Goal: Transaction & Acquisition: Purchase product/service

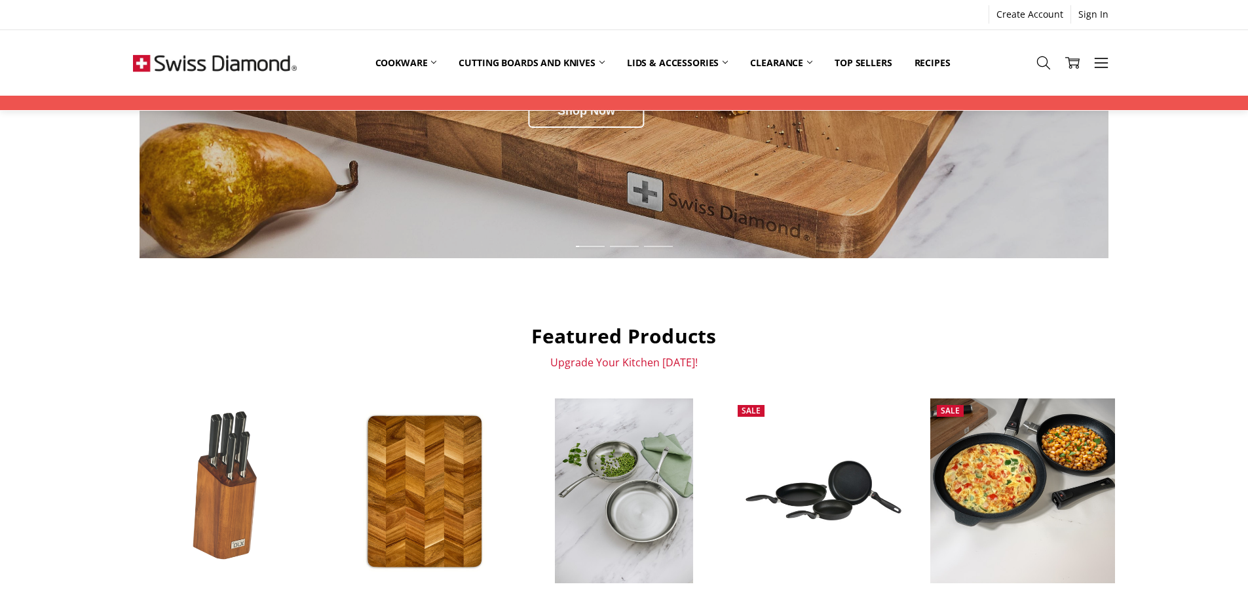
scroll to position [459, 0]
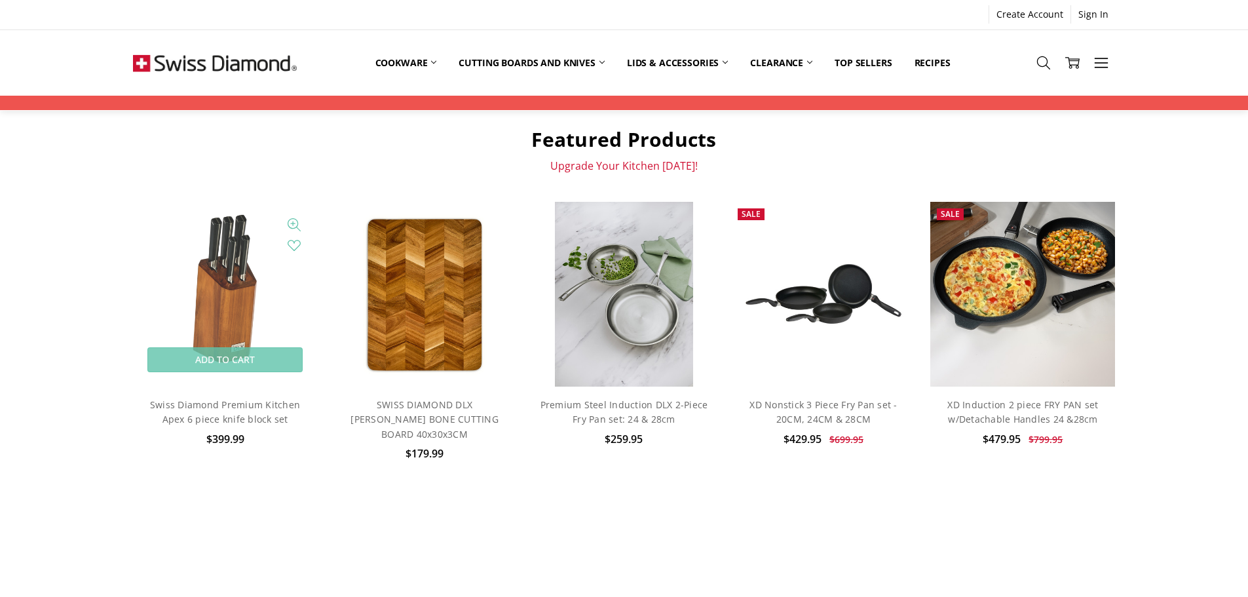
click at [219, 294] on img at bounding box center [225, 294] width 108 height 185
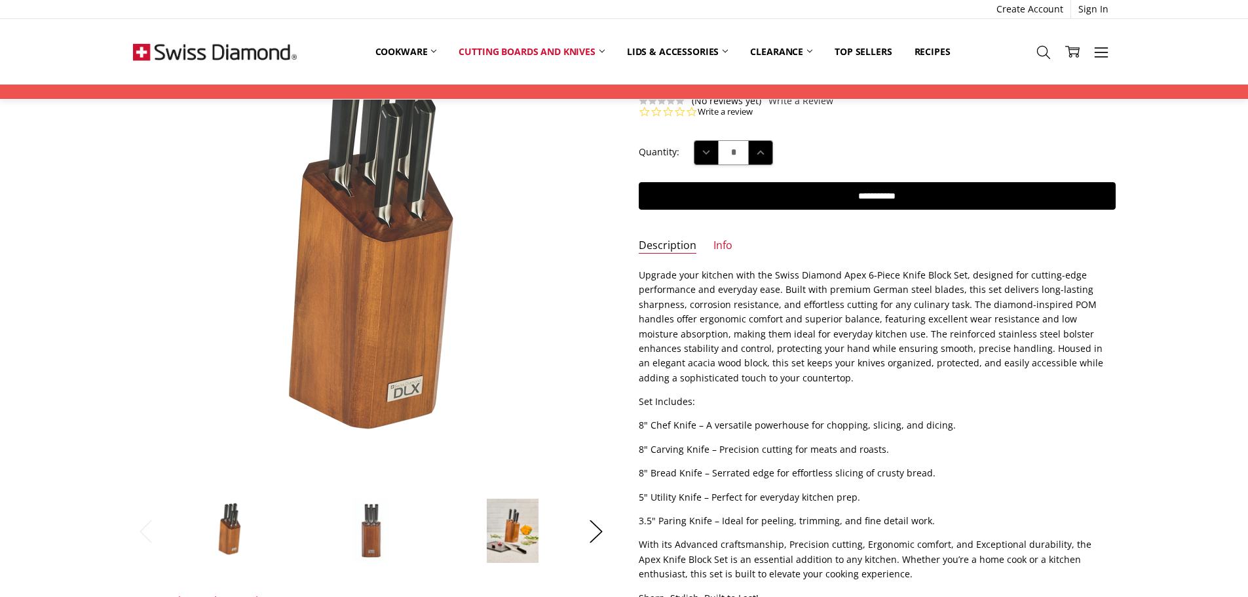
scroll to position [131, 0]
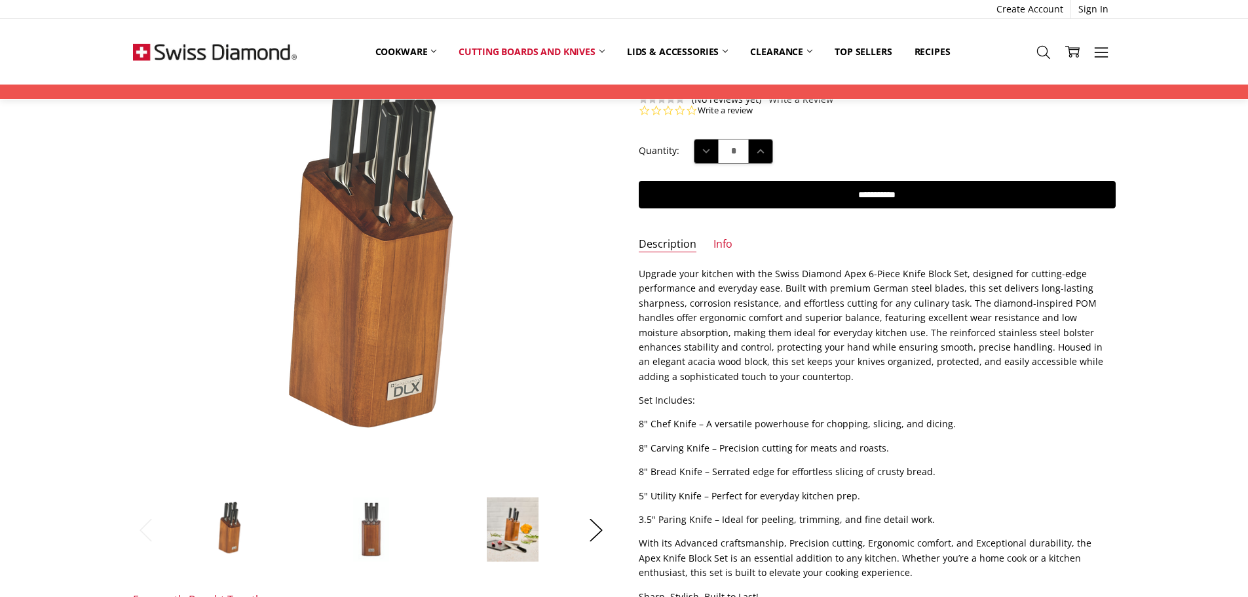
click at [385, 538] on img at bounding box center [370, 530] width 37 height 66
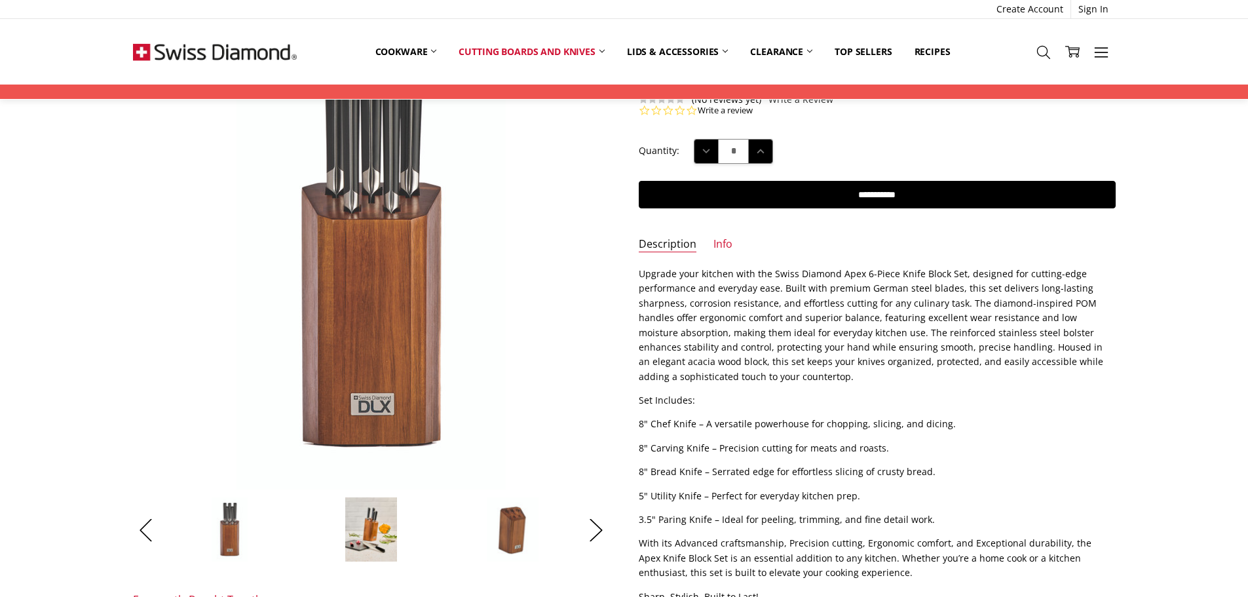
click at [374, 517] on img at bounding box center [371, 530] width 52 height 66
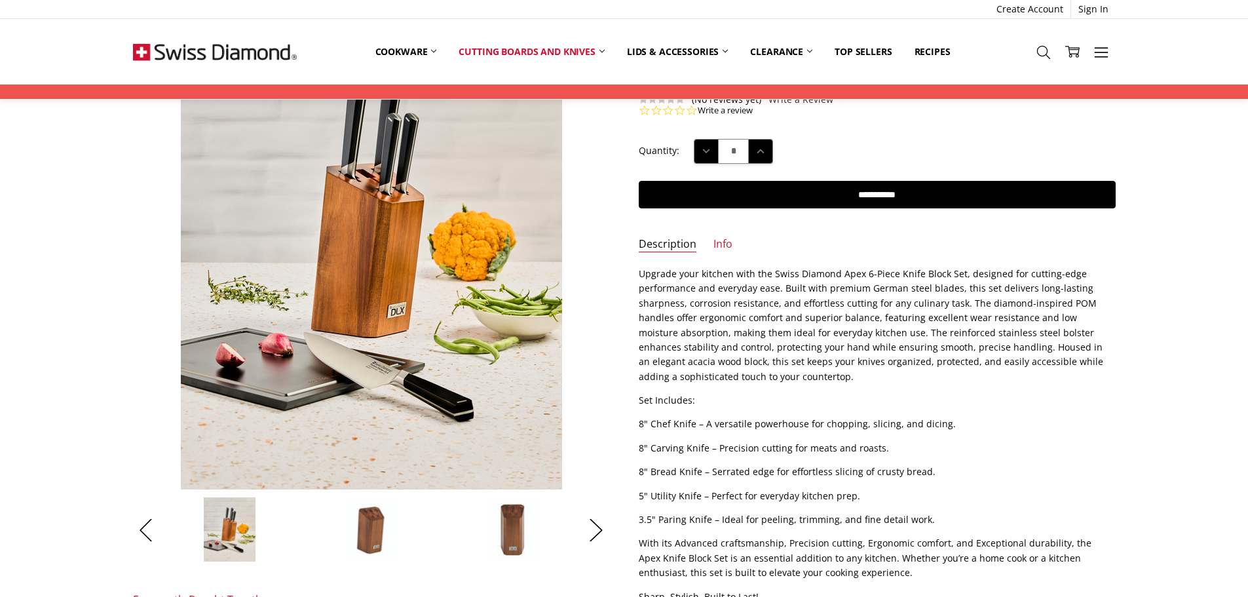
click at [374, 517] on img at bounding box center [371, 530] width 53 height 66
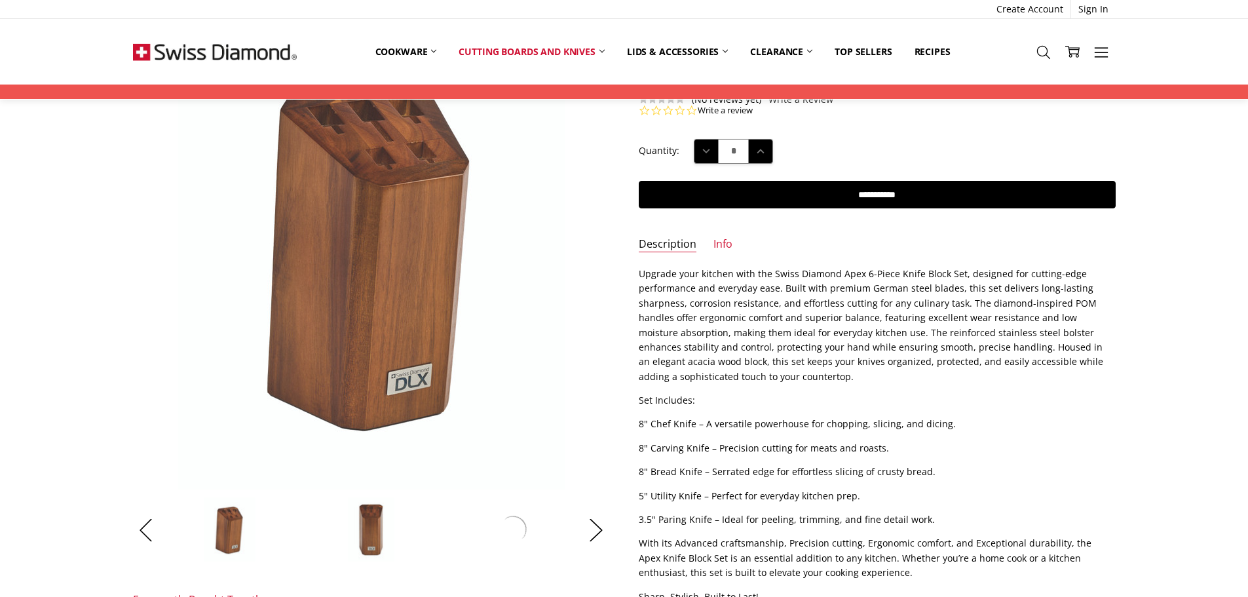
click at [364, 521] on img at bounding box center [371, 530] width 48 height 66
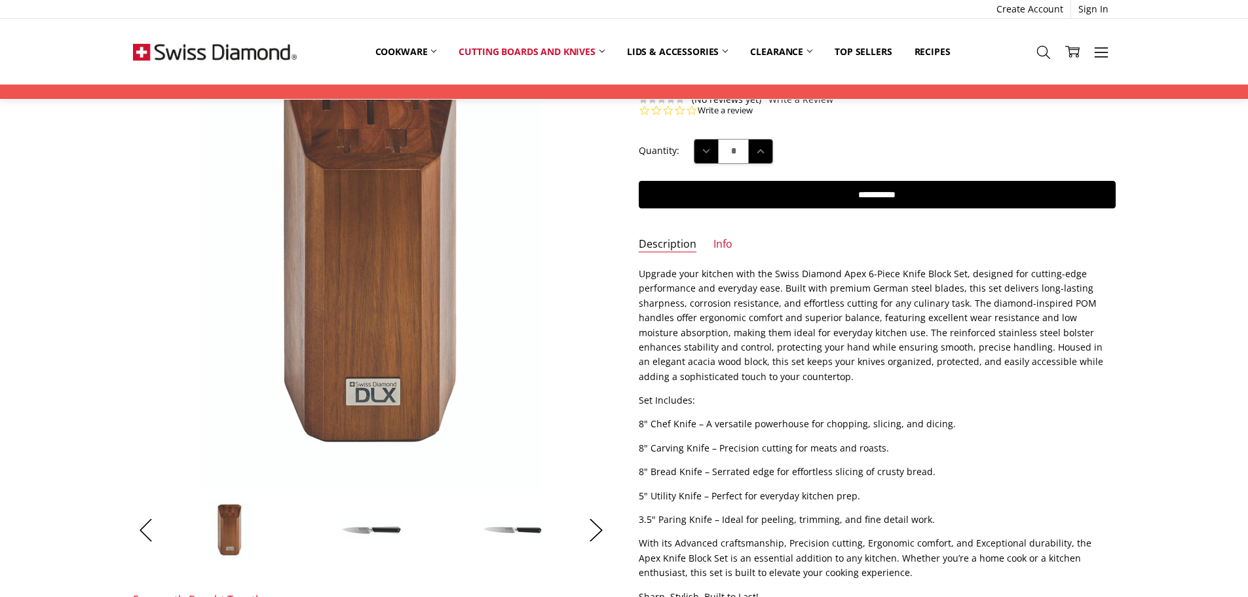
click at [364, 521] on img at bounding box center [372, 529] width 66 height 18
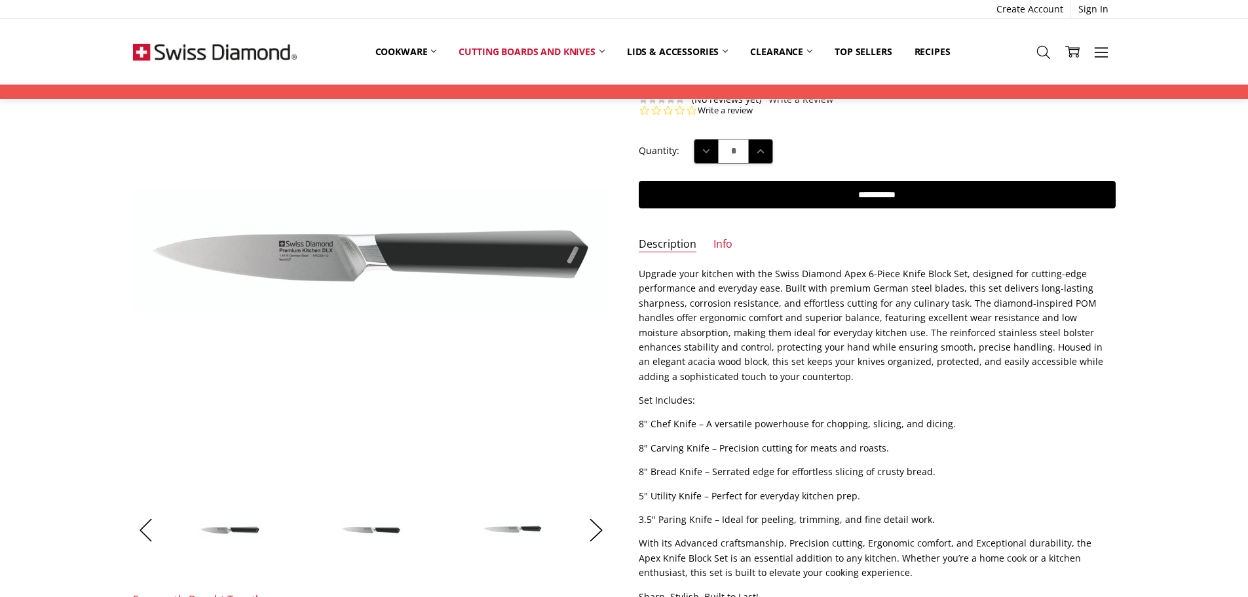
click at [508, 529] on img at bounding box center [513, 529] width 66 height 17
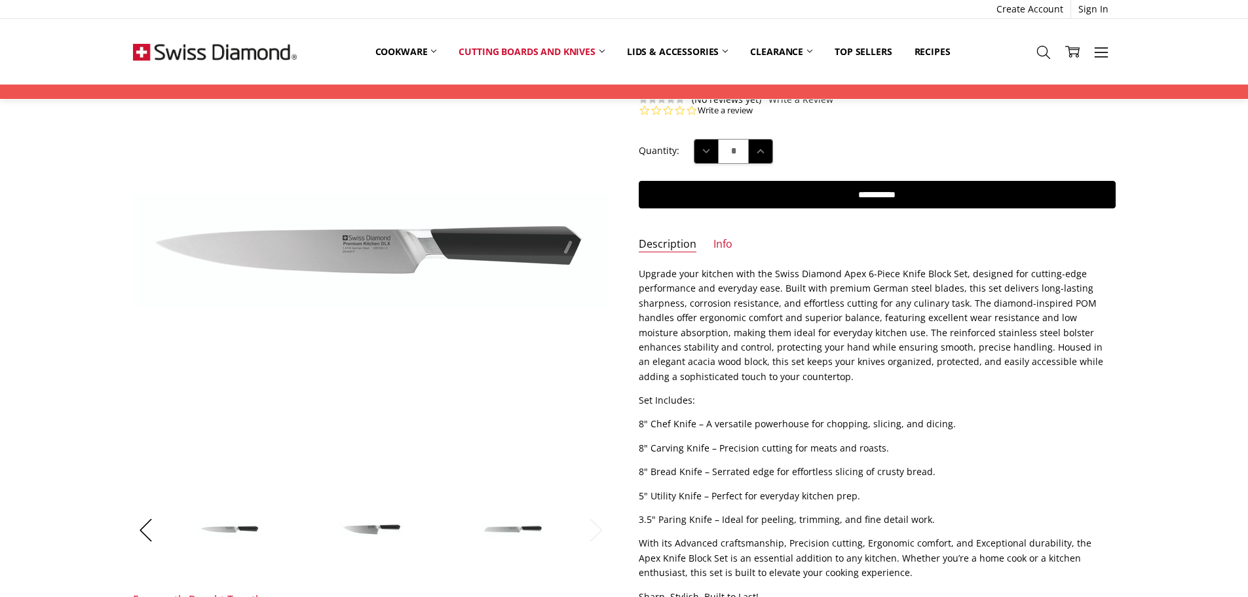
drag, startPoint x: 367, startPoint y: 534, endPoint x: 381, endPoint y: 532, distance: 14.5
click at [367, 534] on img at bounding box center [372, 529] width 66 height 16
click at [493, 530] on img at bounding box center [513, 530] width 66 height 18
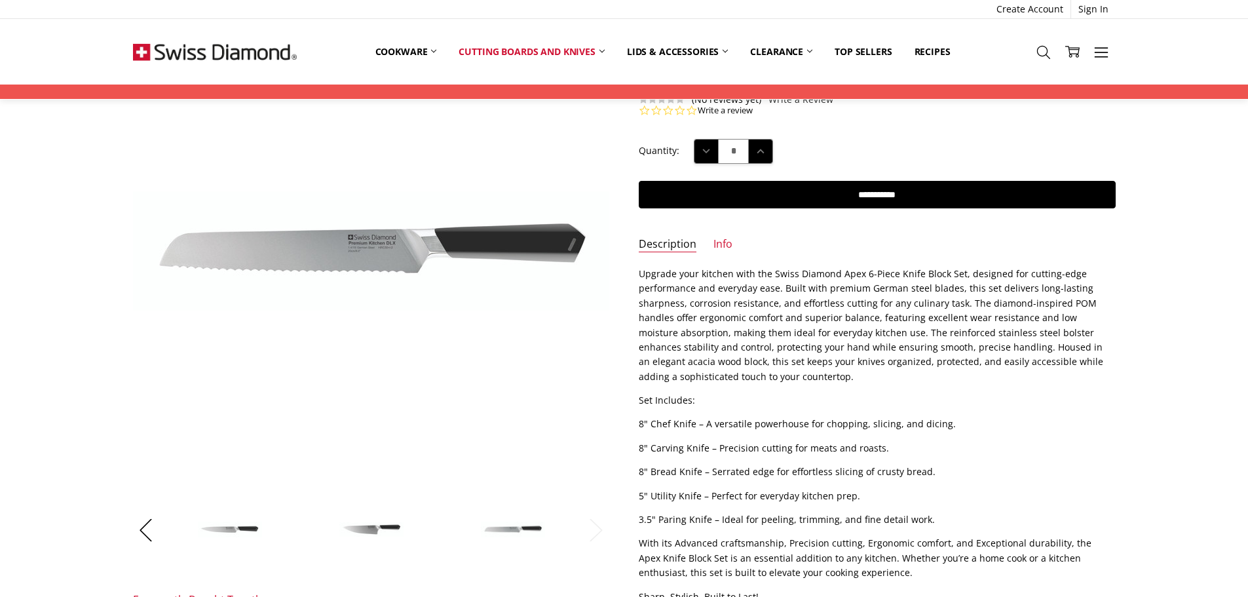
click at [524, 528] on img at bounding box center [513, 530] width 66 height 18
click at [521, 529] on img at bounding box center [513, 530] width 66 height 18
click at [354, 527] on img at bounding box center [372, 529] width 66 height 16
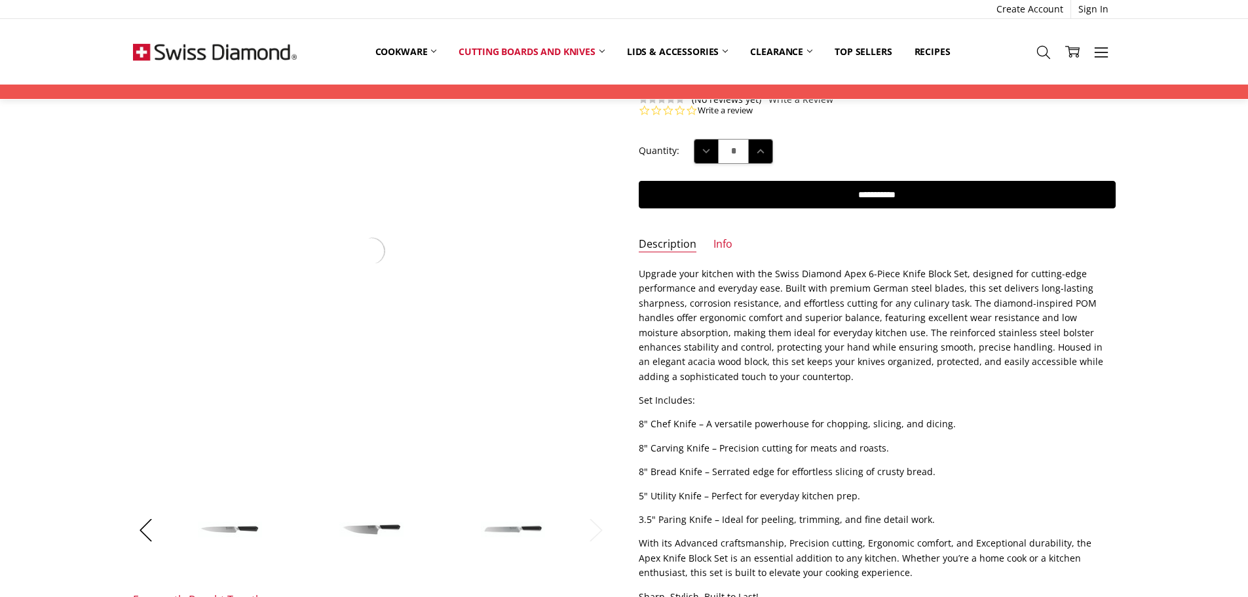
click at [251, 529] on img at bounding box center [230, 529] width 66 height 17
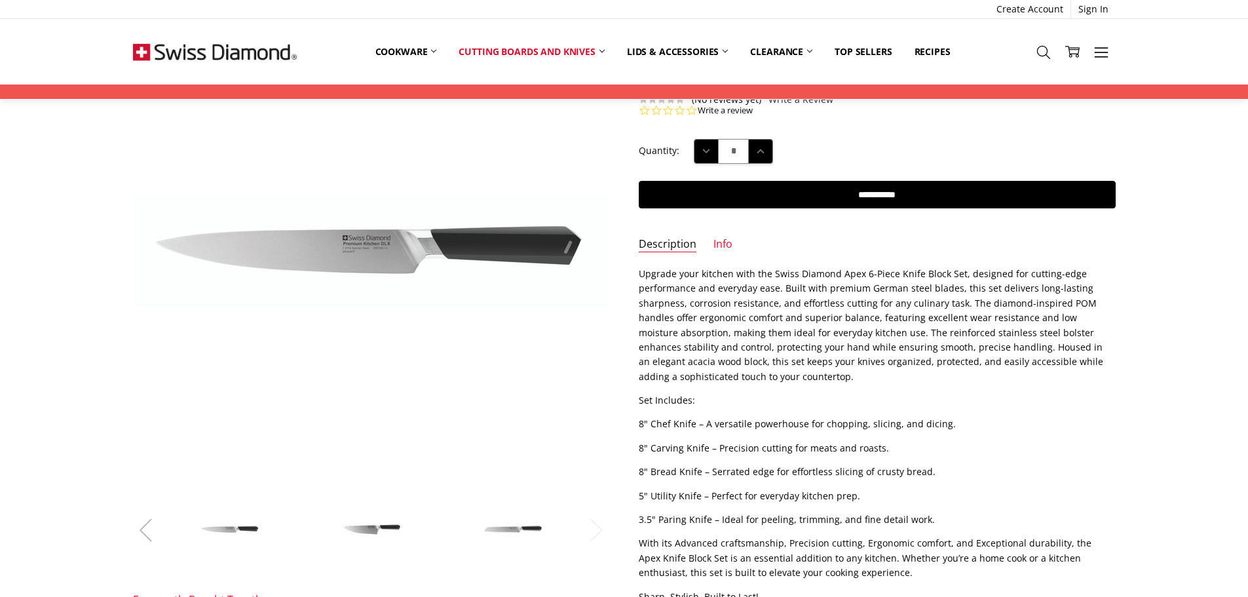
click at [136, 527] on button "Previous" at bounding box center [146, 530] width 26 height 40
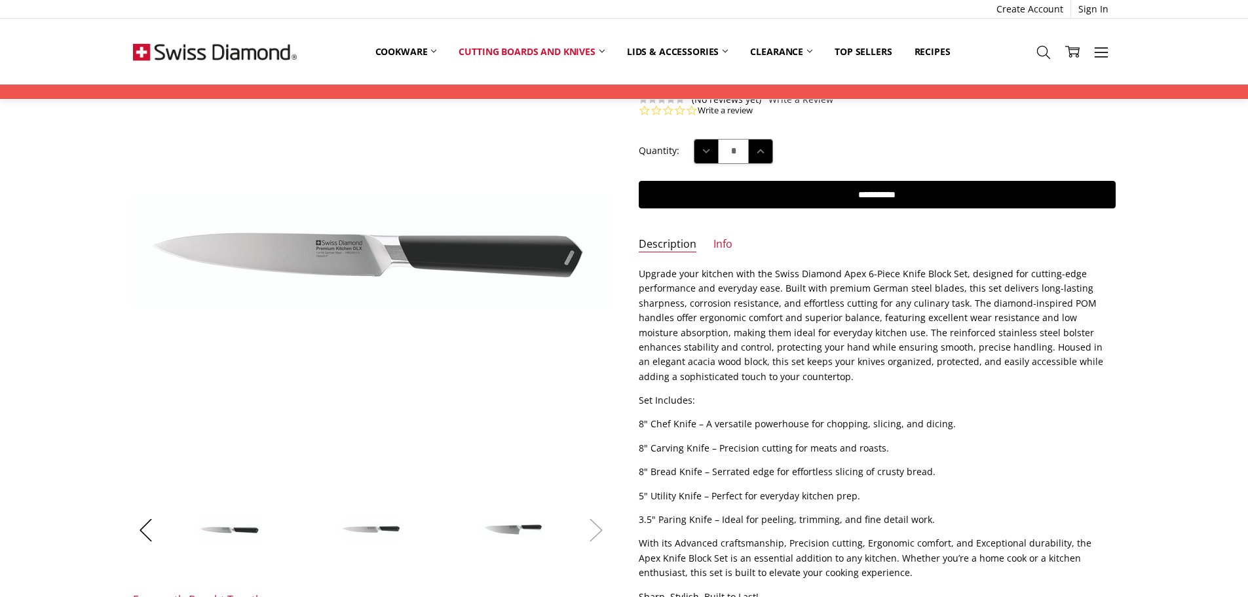
click at [590, 535] on button "Next" at bounding box center [596, 530] width 26 height 40
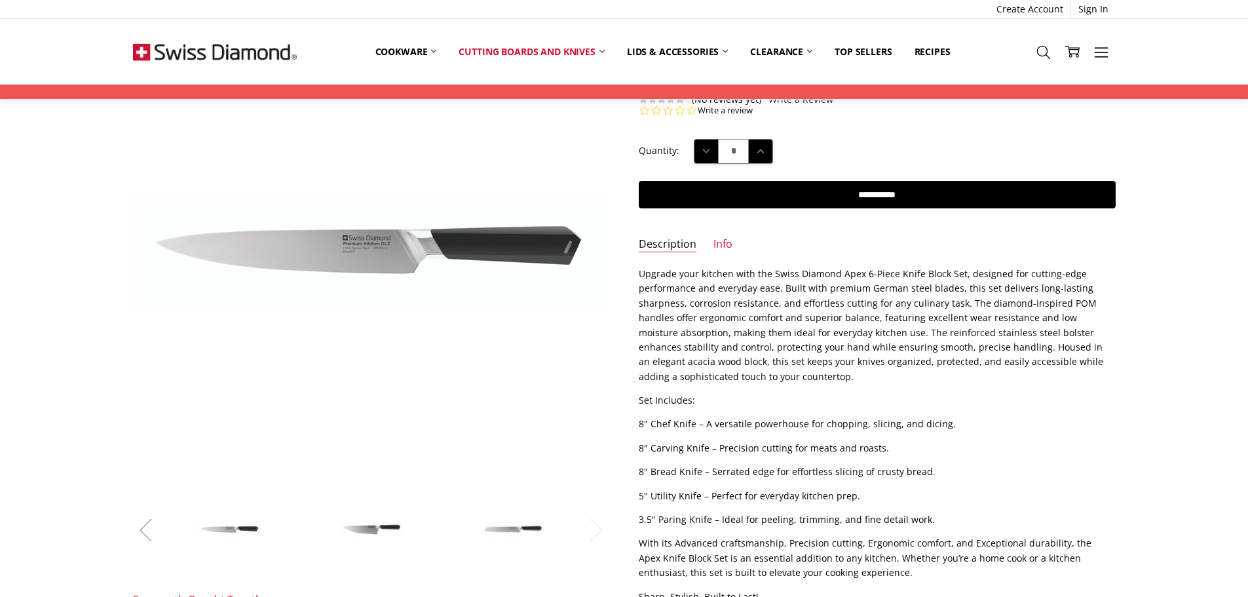
click at [149, 524] on button "Previous" at bounding box center [146, 530] width 26 height 40
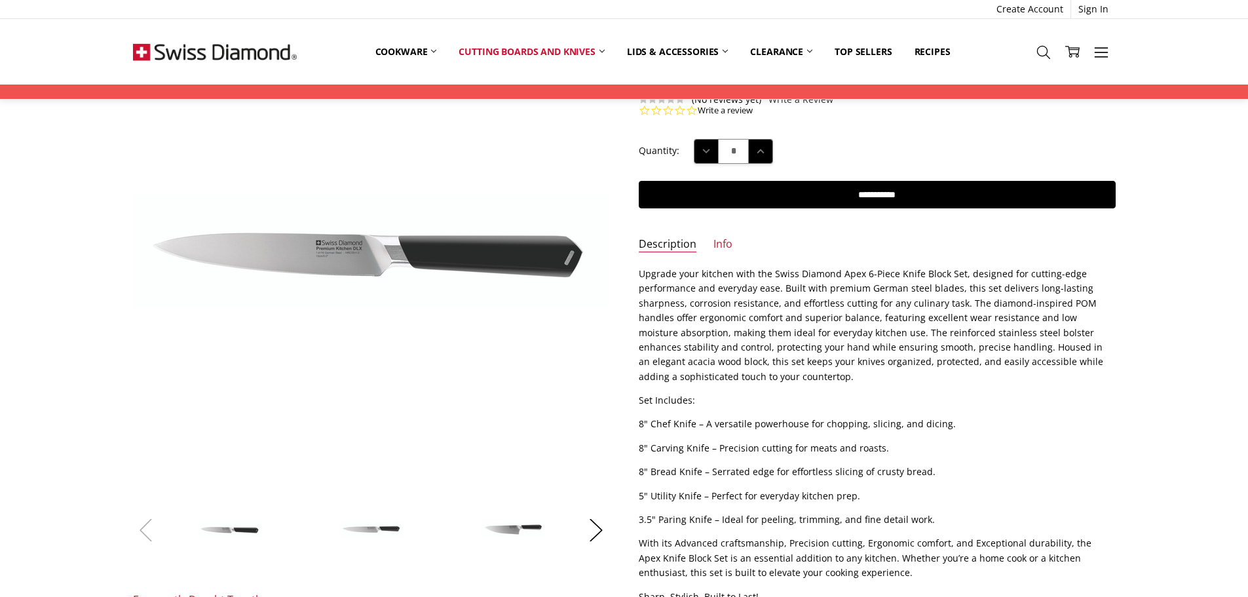
click at [151, 524] on button "Previous" at bounding box center [146, 530] width 26 height 40
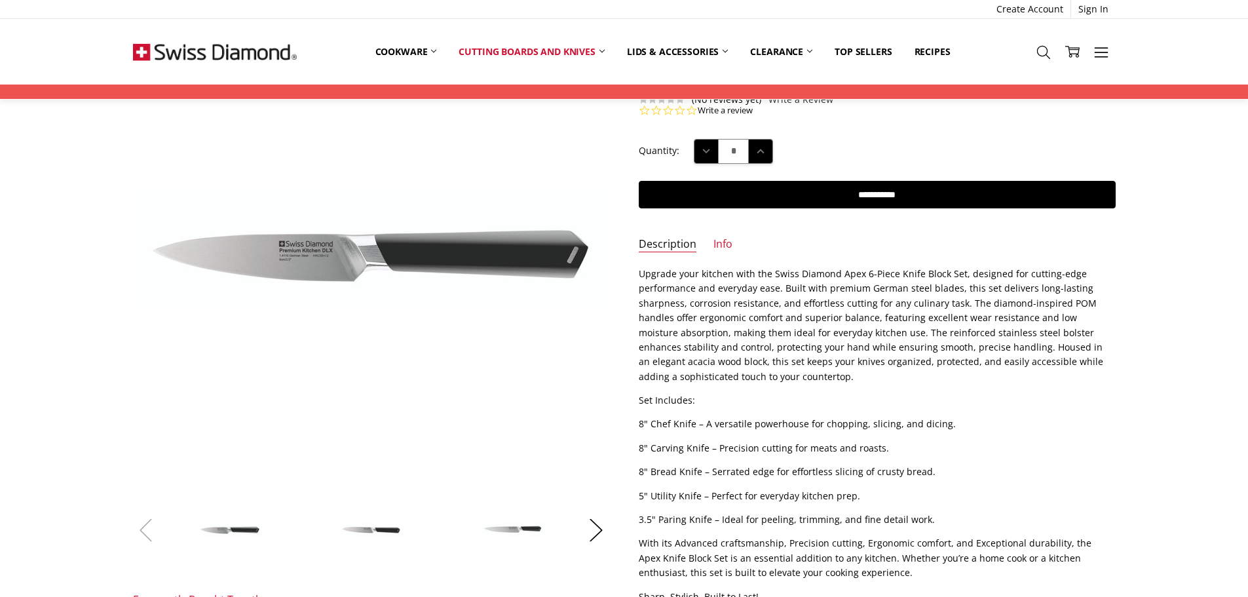
click at [151, 524] on button "Previous" at bounding box center [146, 530] width 26 height 40
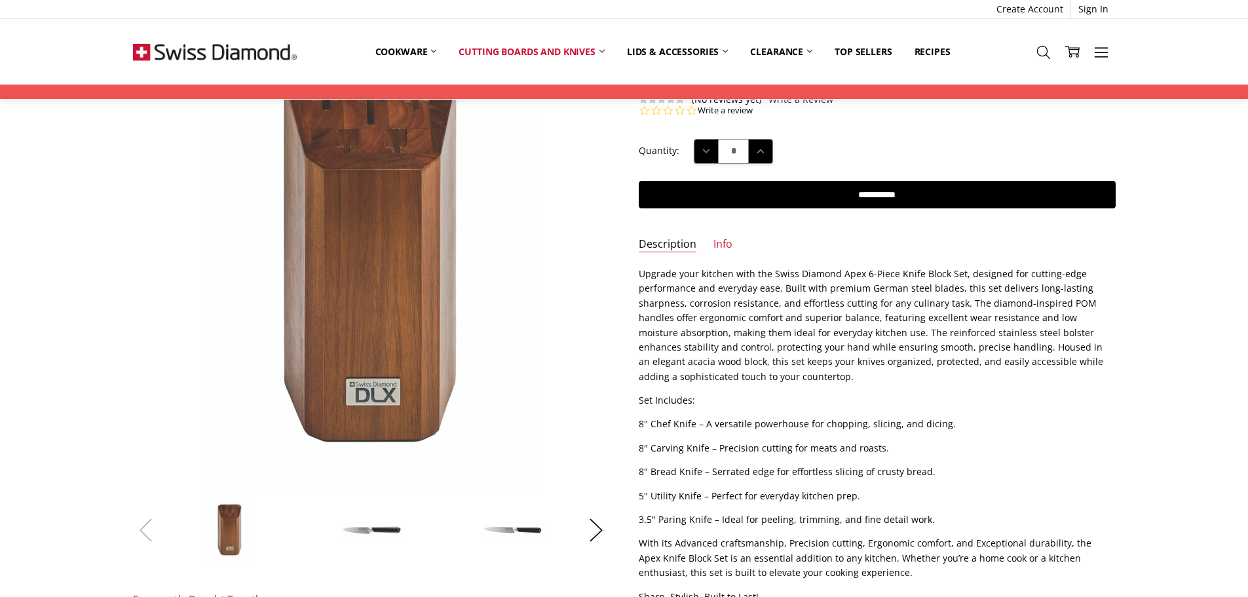
click at [152, 524] on button "Previous" at bounding box center [146, 530] width 26 height 40
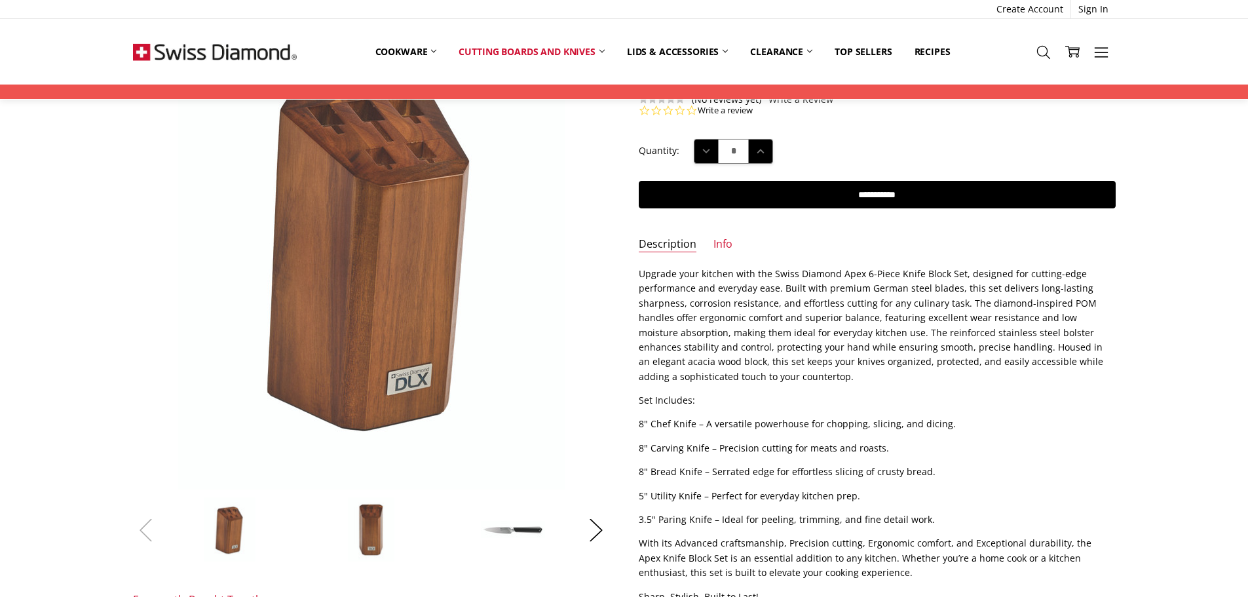
click at [156, 521] on button "Previous" at bounding box center [146, 530] width 26 height 40
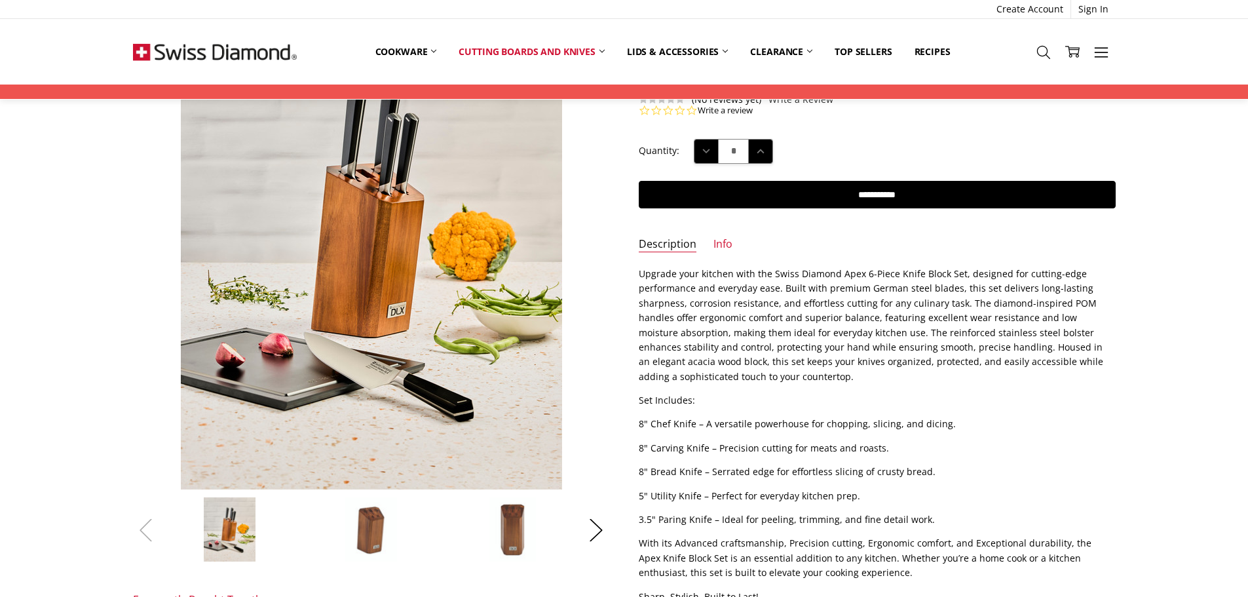
click at [156, 522] on button "Previous" at bounding box center [146, 530] width 26 height 40
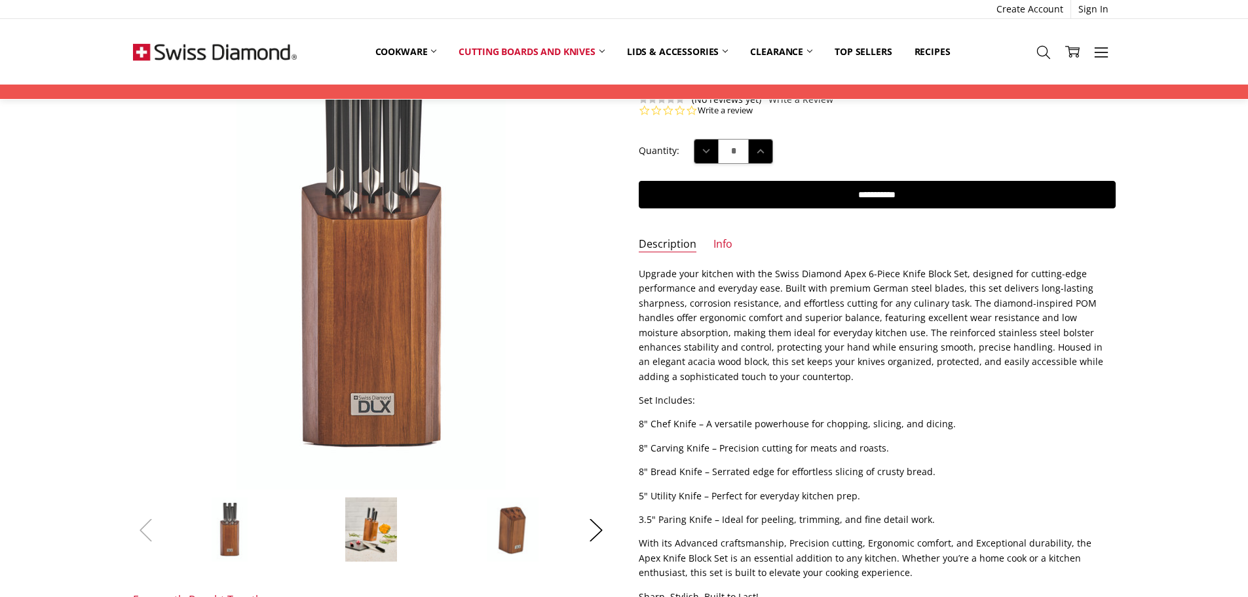
click at [156, 522] on button "Previous" at bounding box center [146, 530] width 26 height 40
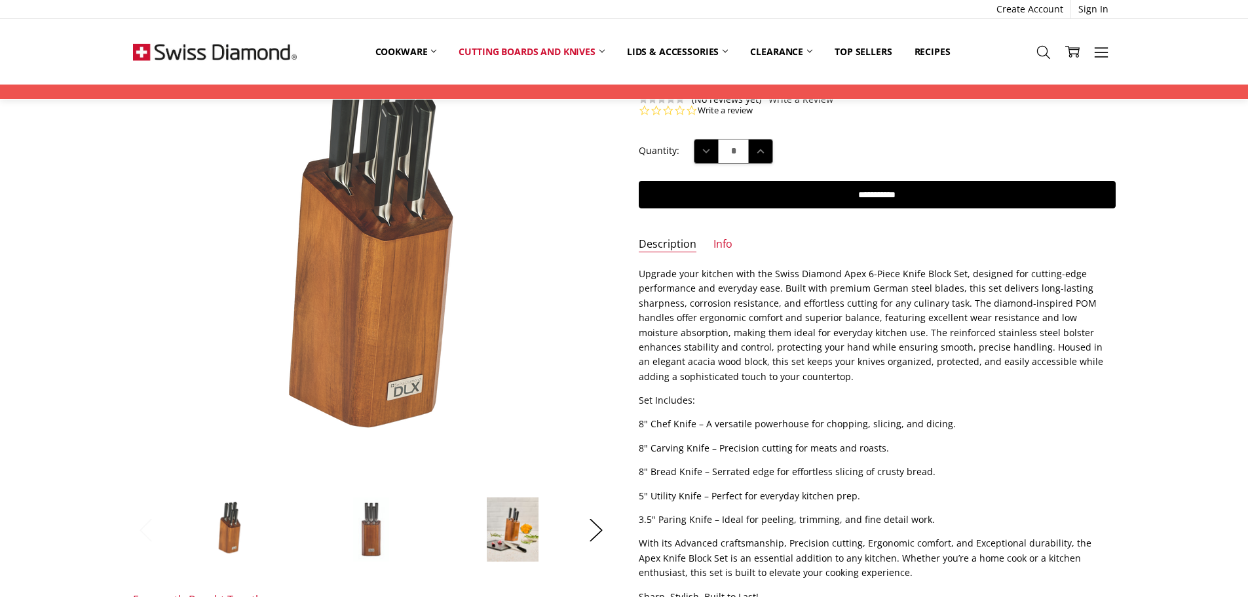
click at [156, 522] on button "Previous" at bounding box center [146, 530] width 26 height 40
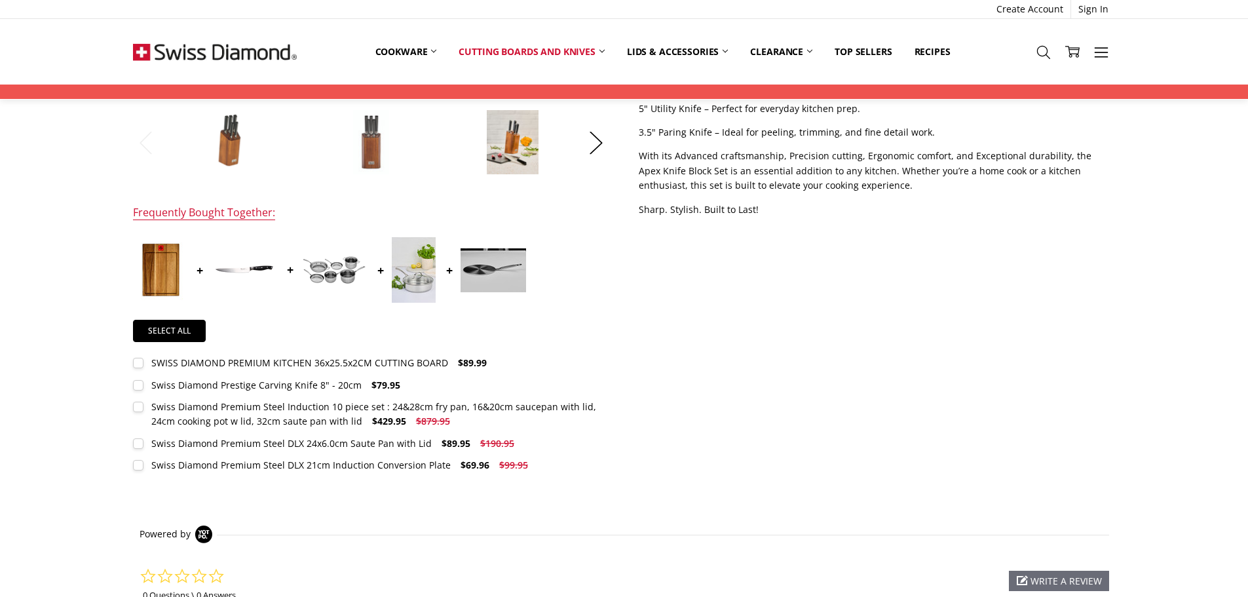
scroll to position [524, 0]
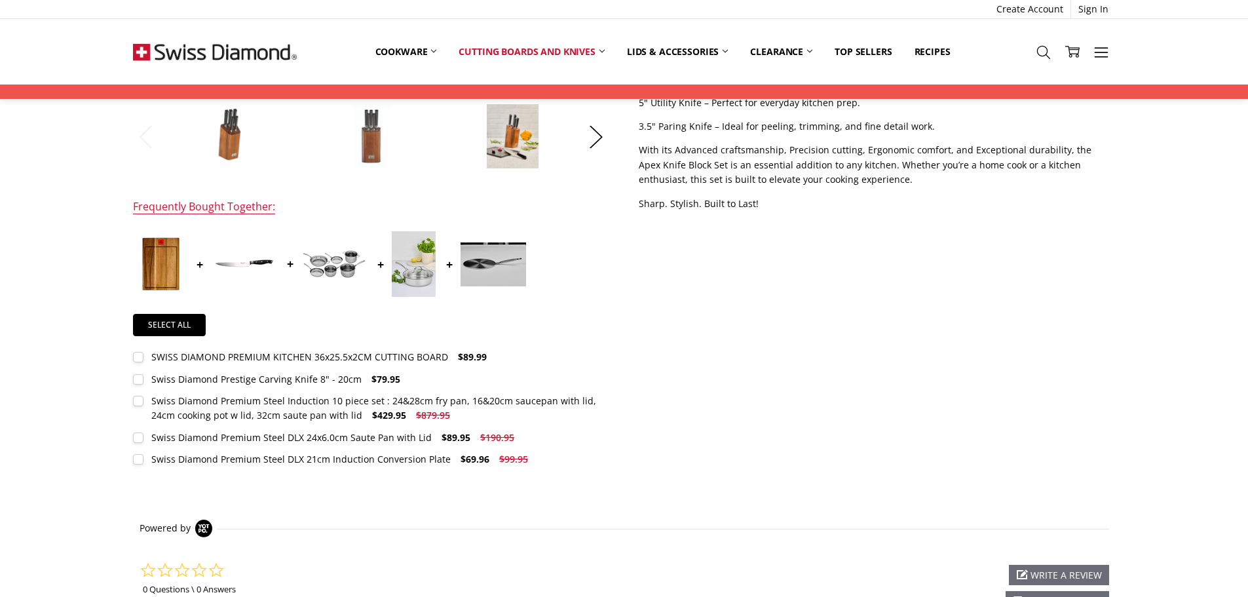
click at [330, 259] on img at bounding box center [334, 264] width 66 height 29
click at [168, 259] on img at bounding box center [161, 264] width 50 height 66
click at [252, 257] on img at bounding box center [244, 263] width 66 height 13
click at [185, 379] on div "Swiss Diamond Prestige Carving Knife 8" - 20cm" at bounding box center [256, 379] width 210 height 12
click at [217, 354] on div "SWISS DIAMOND PREMIUM KITCHEN 36x25.5x2CM CUTTING BOARD" at bounding box center [299, 356] width 297 height 12
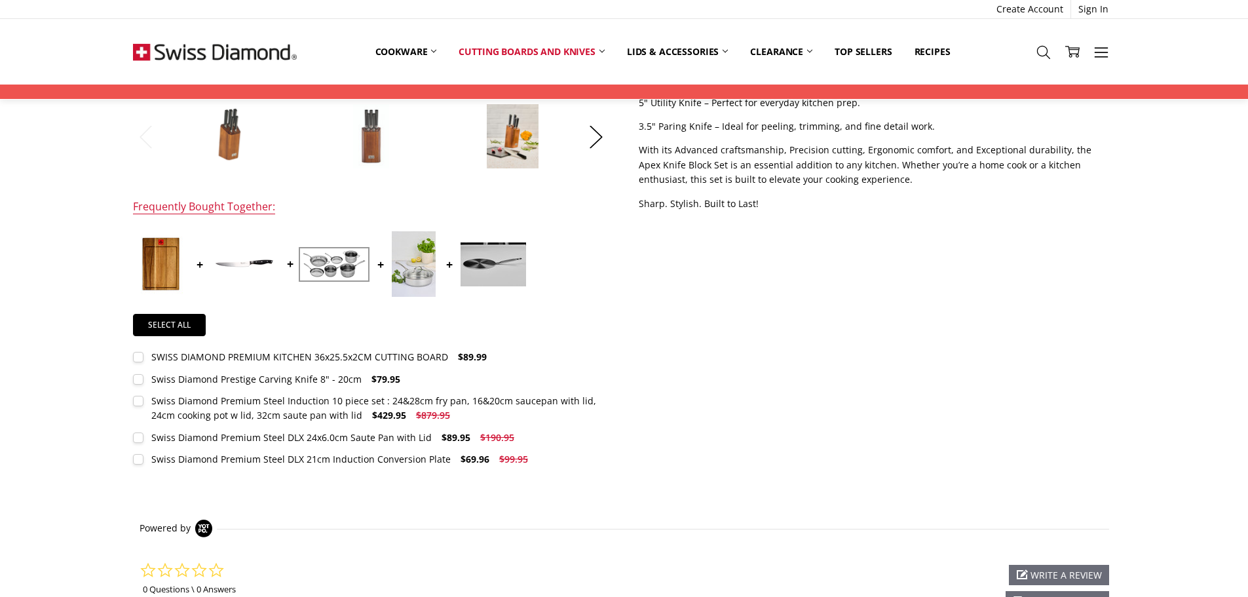
click at [259, 400] on div "Swiss Diamond Premium Steel Induction 10 piece set : 24&28cm fry pan, 16&20cm s…" at bounding box center [373, 407] width 445 height 27
click at [272, 404] on div "Swiss Diamond Premium Steel Induction 10 piece set : 24&28cm fry pan, 16&20cm s…" at bounding box center [373, 407] width 445 height 27
click at [273, 404] on div "Swiss Diamond Premium Steel Induction 10 piece set : 24&28cm fry pan, 16&20cm s…" at bounding box center [373, 407] width 445 height 27
click at [341, 267] on img at bounding box center [334, 264] width 66 height 29
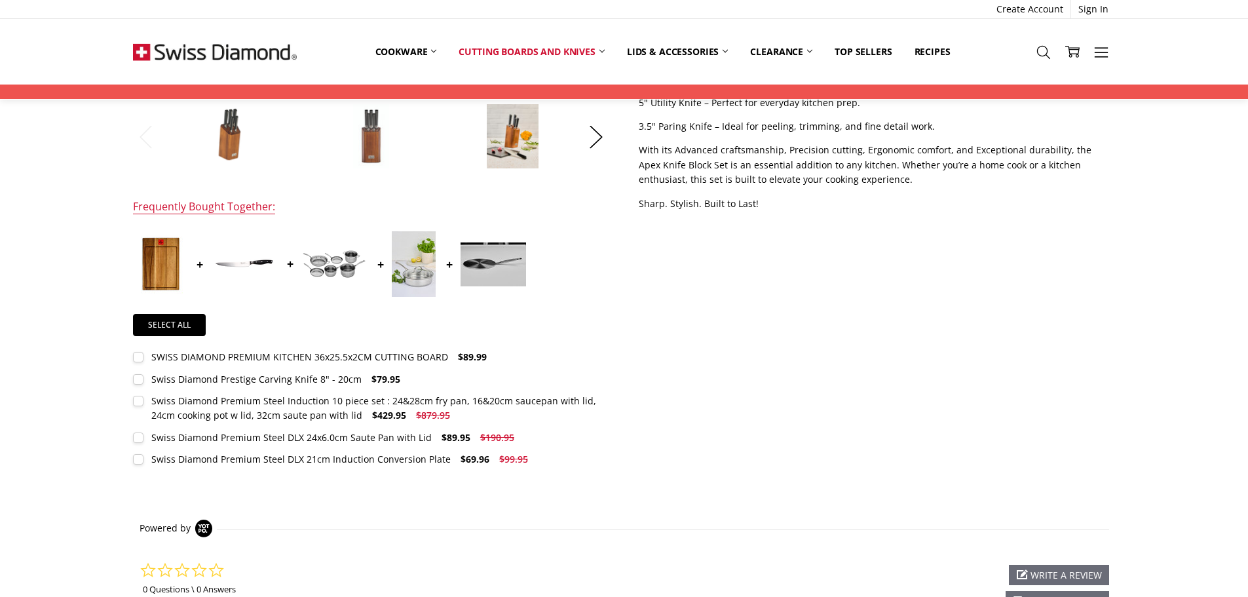
scroll to position [262, 0]
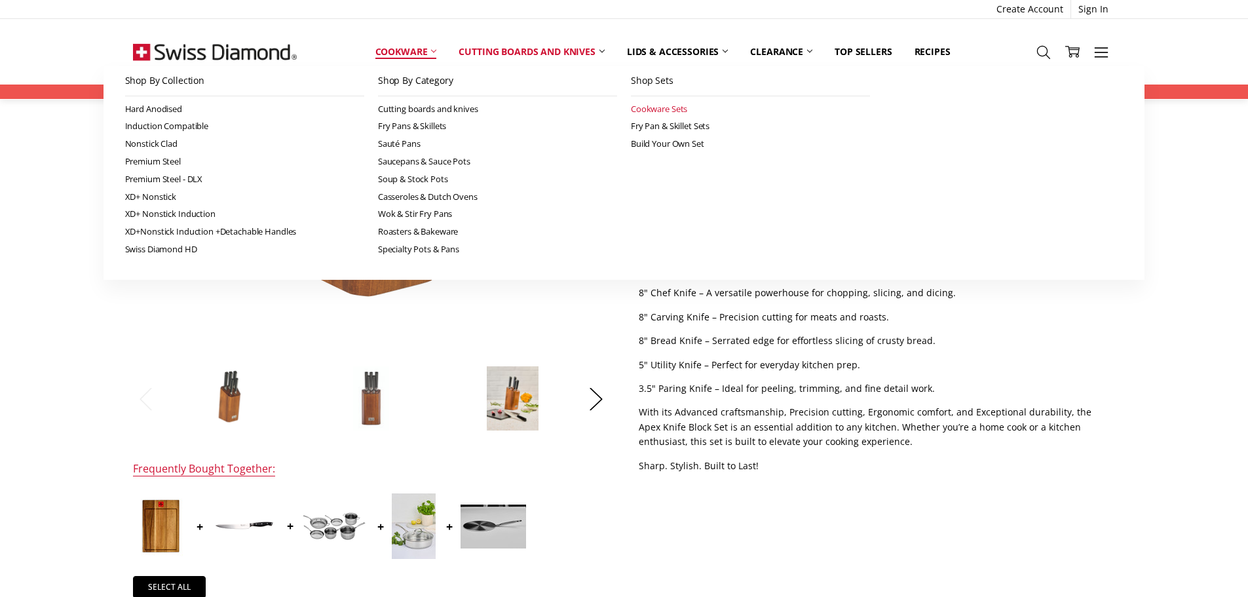
click at [664, 105] on link "Cookware Sets" at bounding box center [750, 109] width 239 height 18
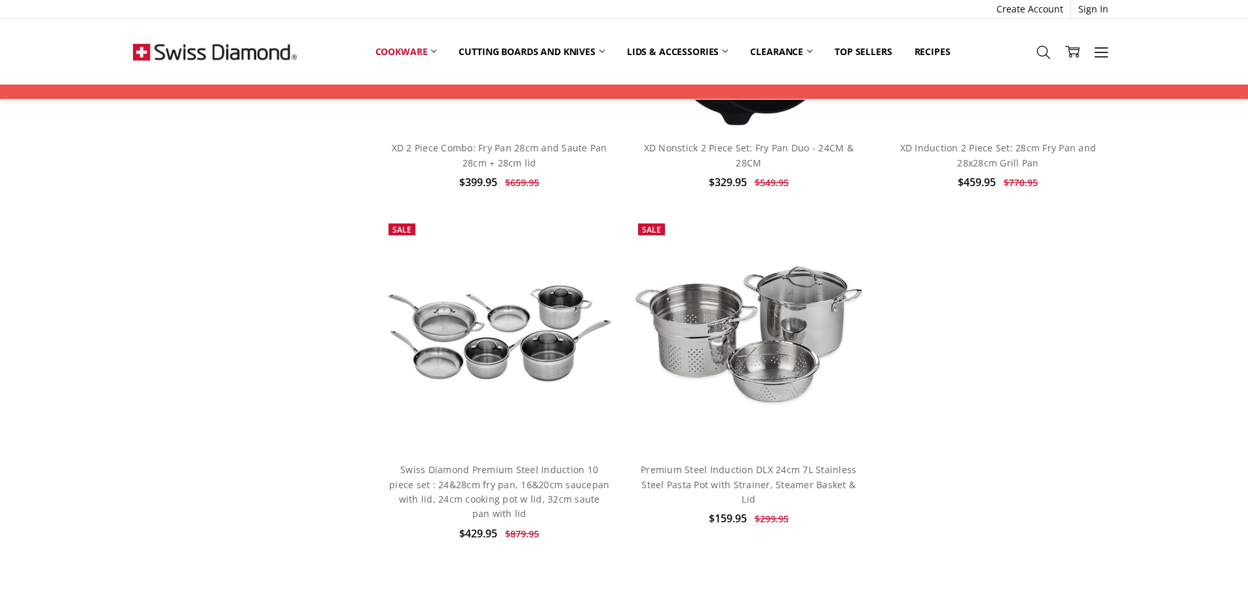
scroll to position [1310, 0]
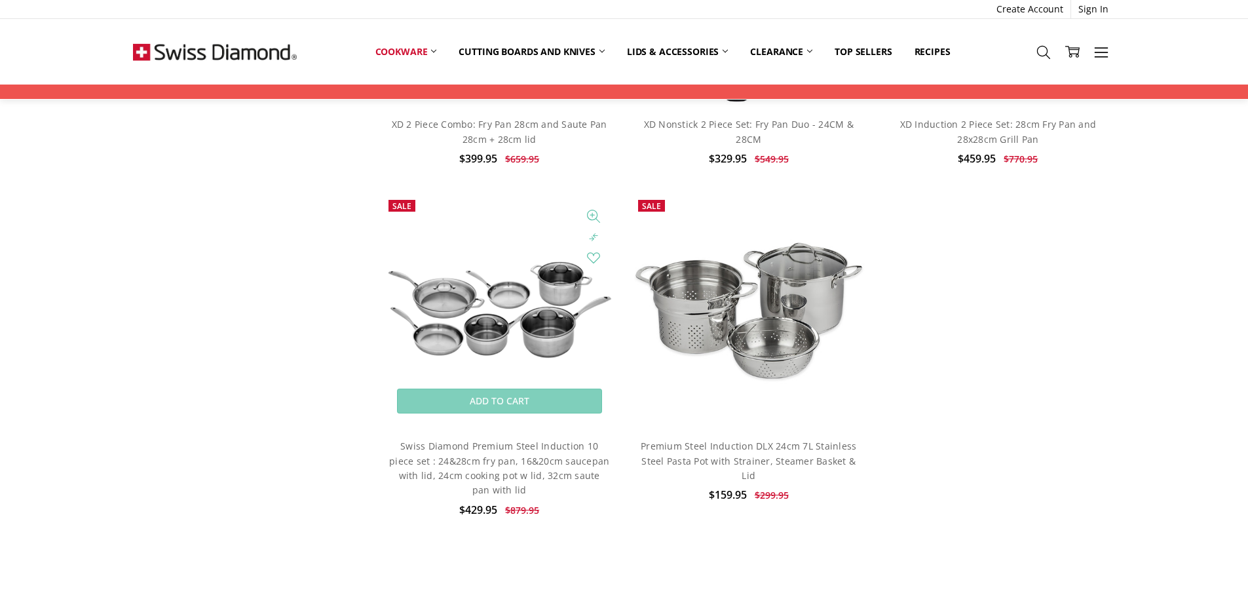
click at [532, 324] on img at bounding box center [499, 310] width 235 height 106
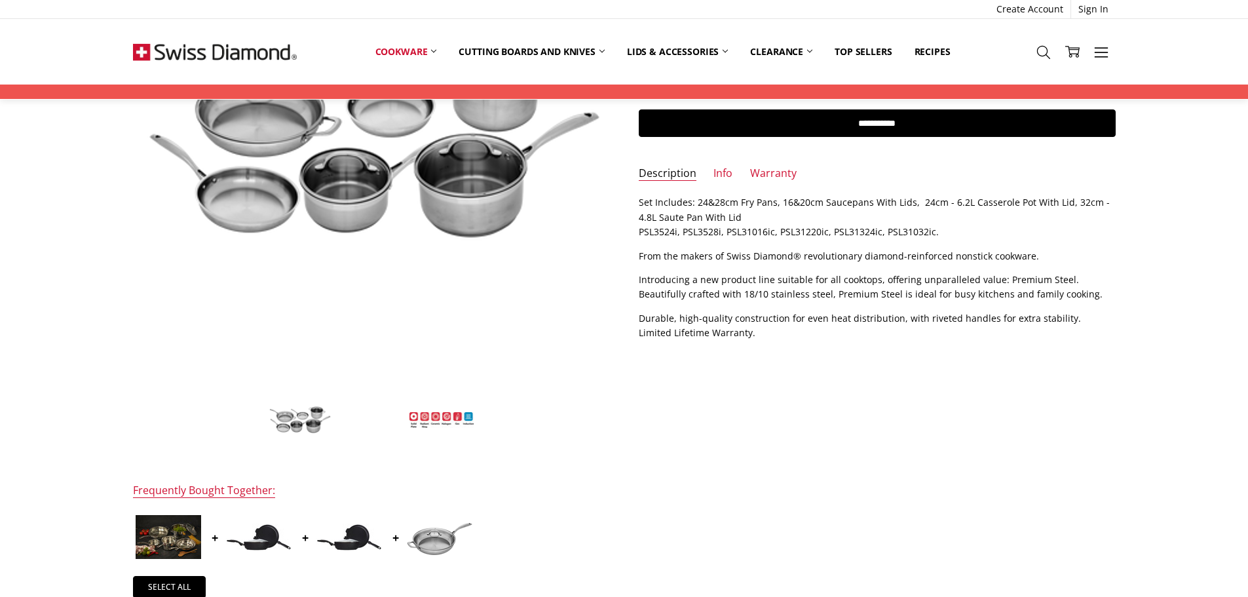
scroll to position [131, 0]
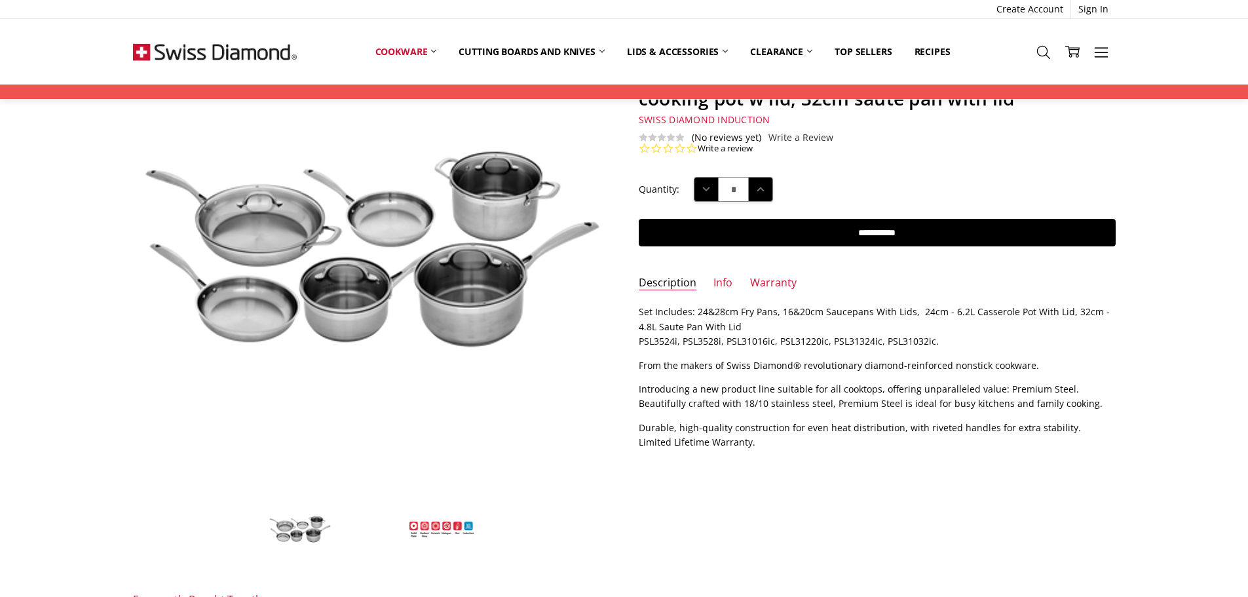
click at [303, 520] on img at bounding box center [300, 529] width 66 height 30
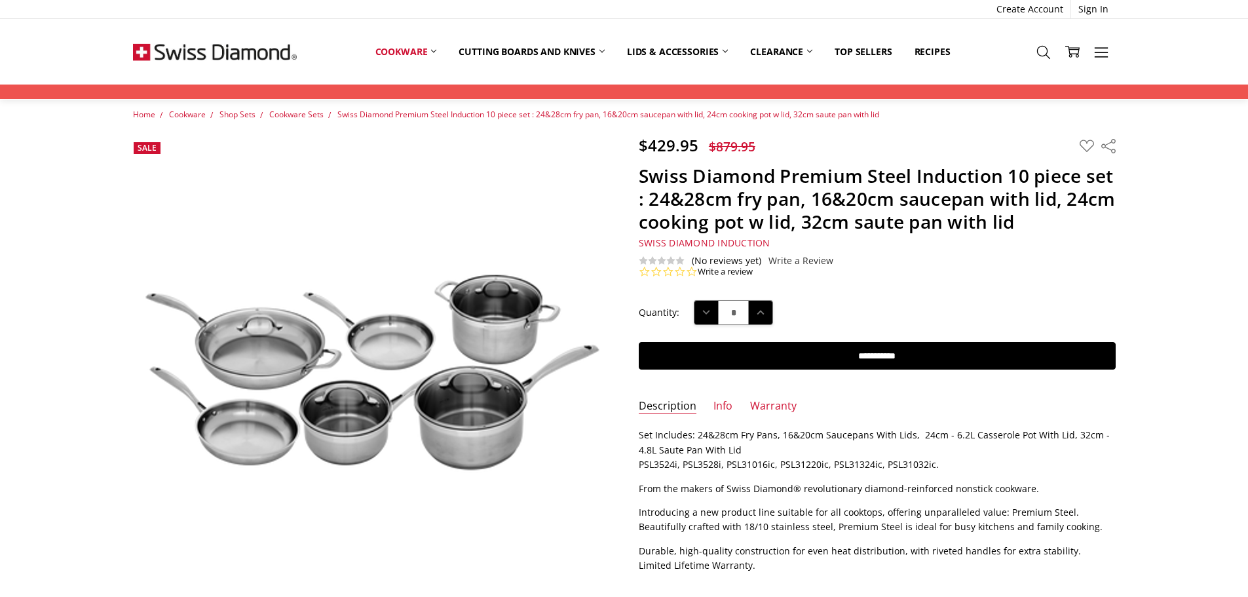
scroll to position [0, 0]
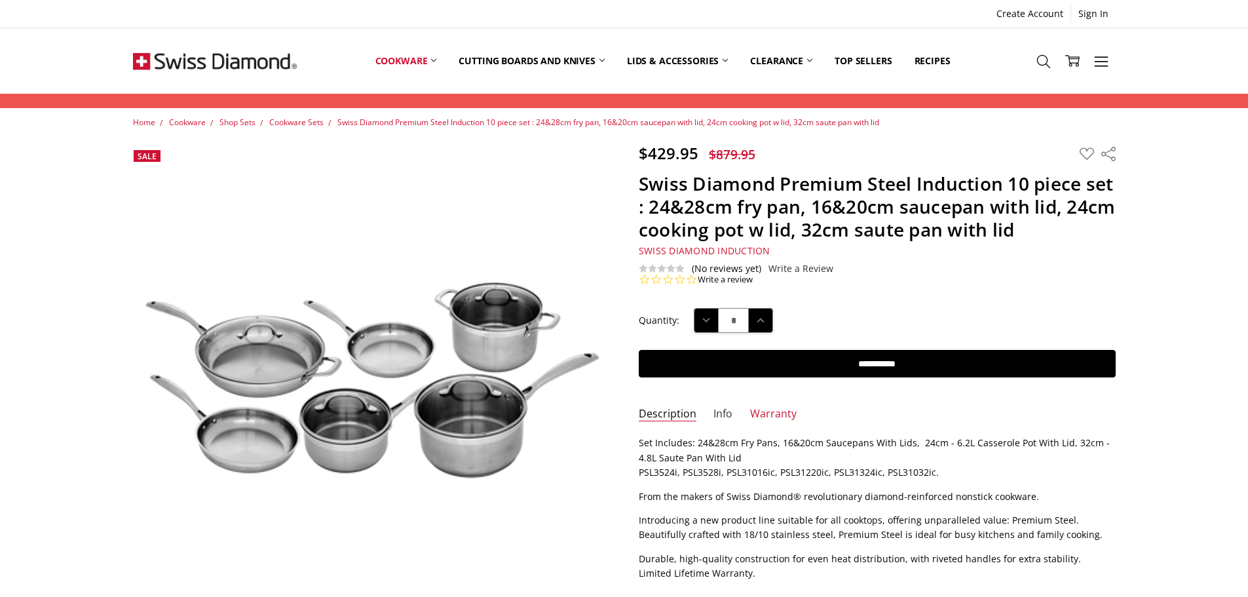
click at [717, 413] on link "Info" at bounding box center [722, 414] width 19 height 15
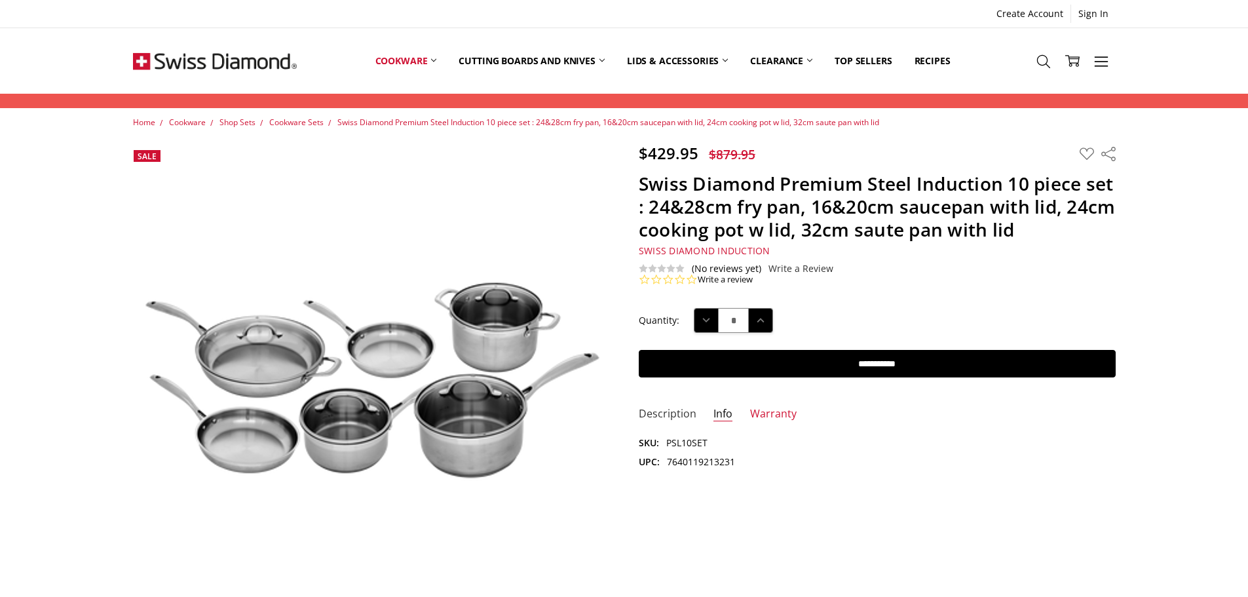
click at [673, 411] on link "Description" at bounding box center [668, 414] width 58 height 15
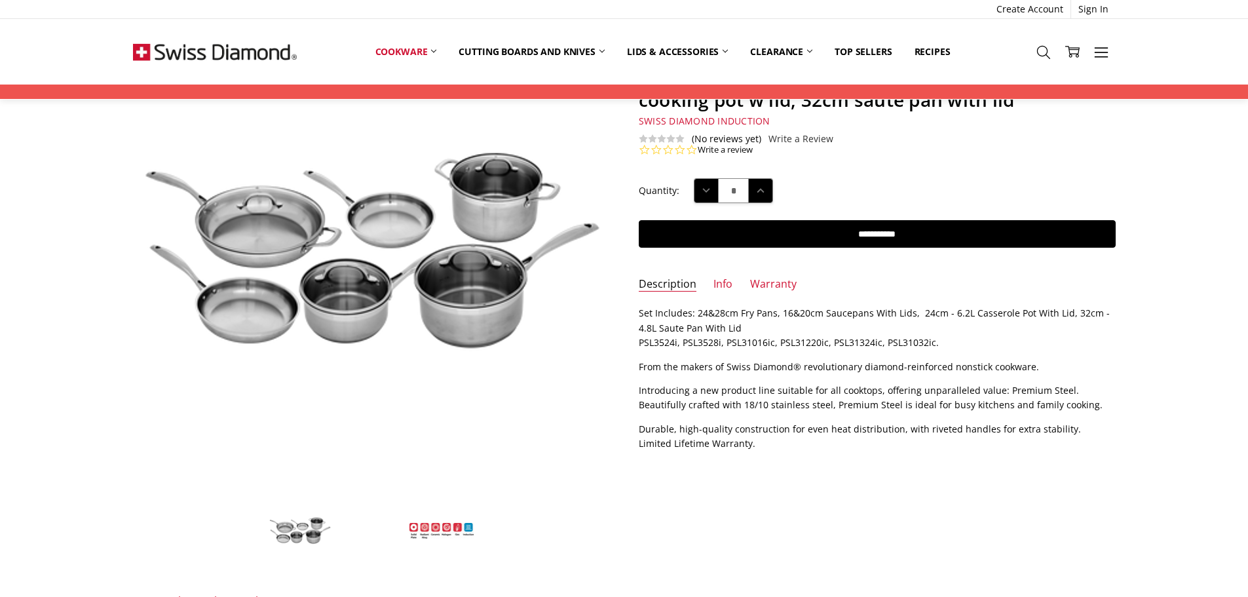
scroll to position [131, 0]
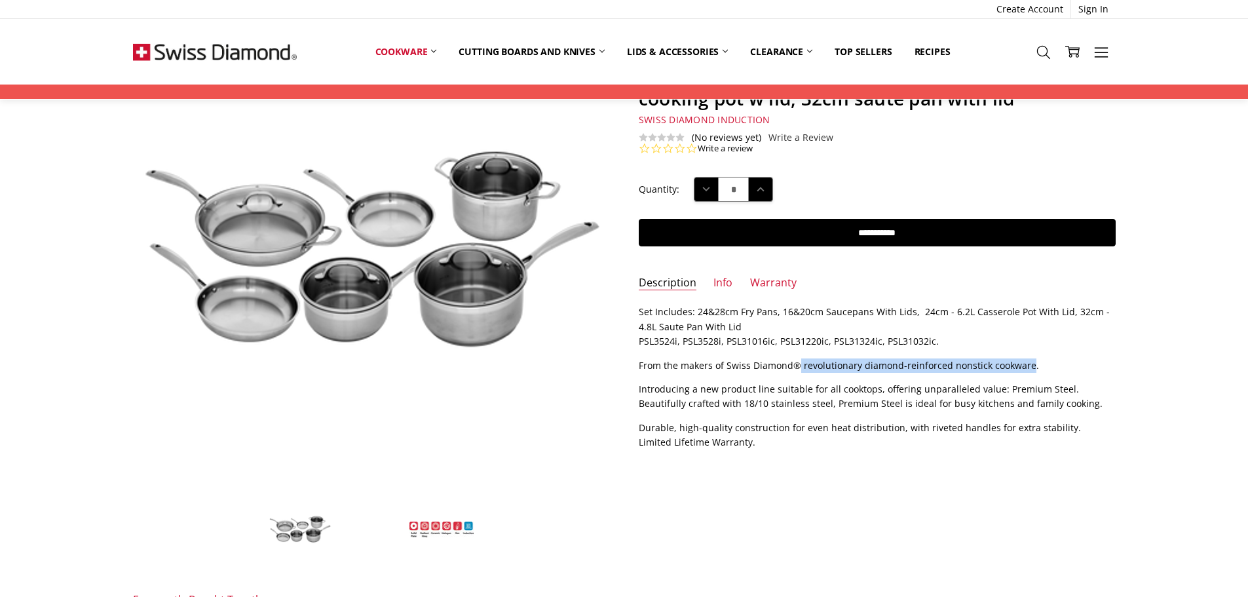
drag, startPoint x: 799, startPoint y: 367, endPoint x: 1027, endPoint y: 370, distance: 228.6
click at [1027, 370] on p "From the makers of Swiss Diamond® revolutionary diamond-reinforced nonstick coo…" at bounding box center [877, 365] width 477 height 14
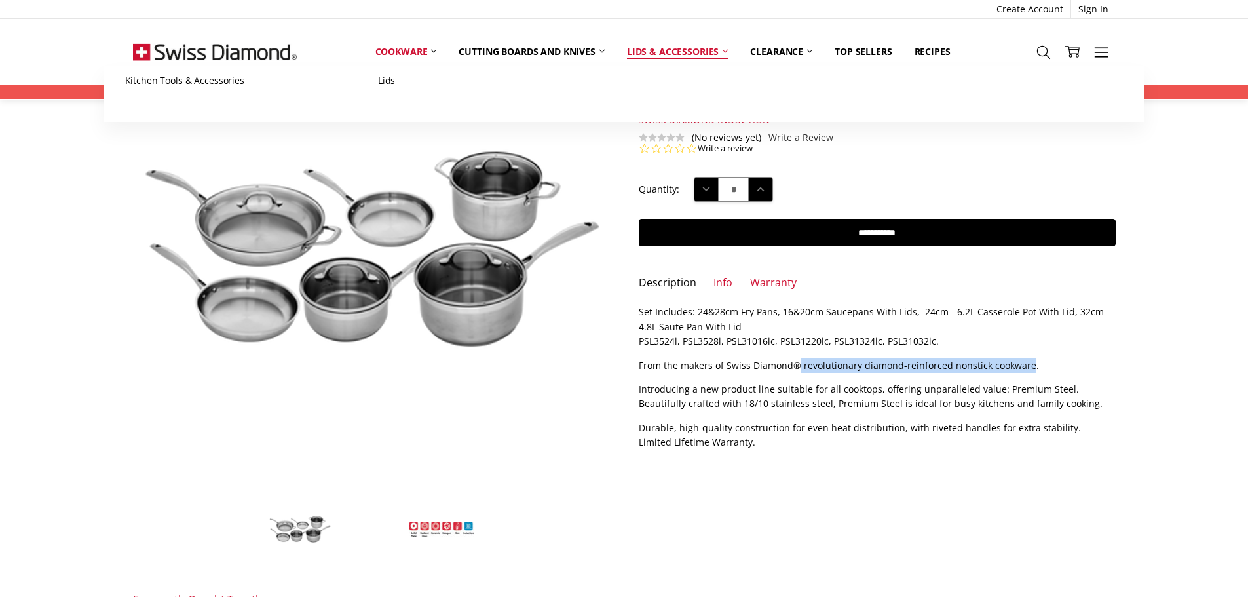
copy p "revolutionary diamond-reinforced nonstick cookware"
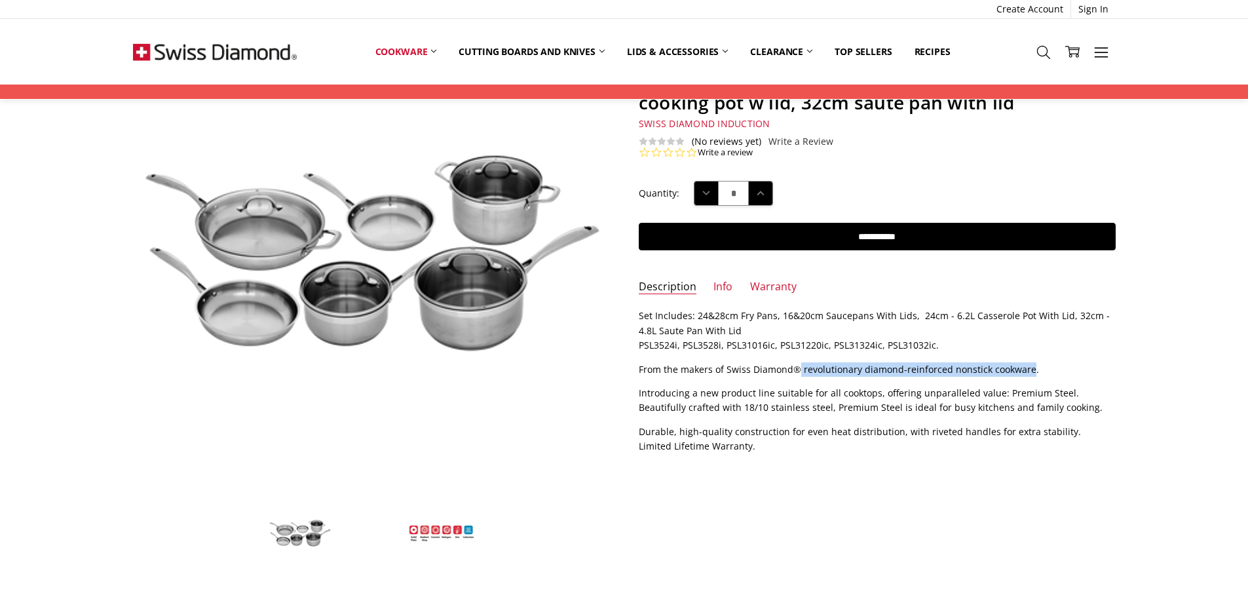
scroll to position [0, 0]
